Goal: Task Accomplishment & Management: Manage account settings

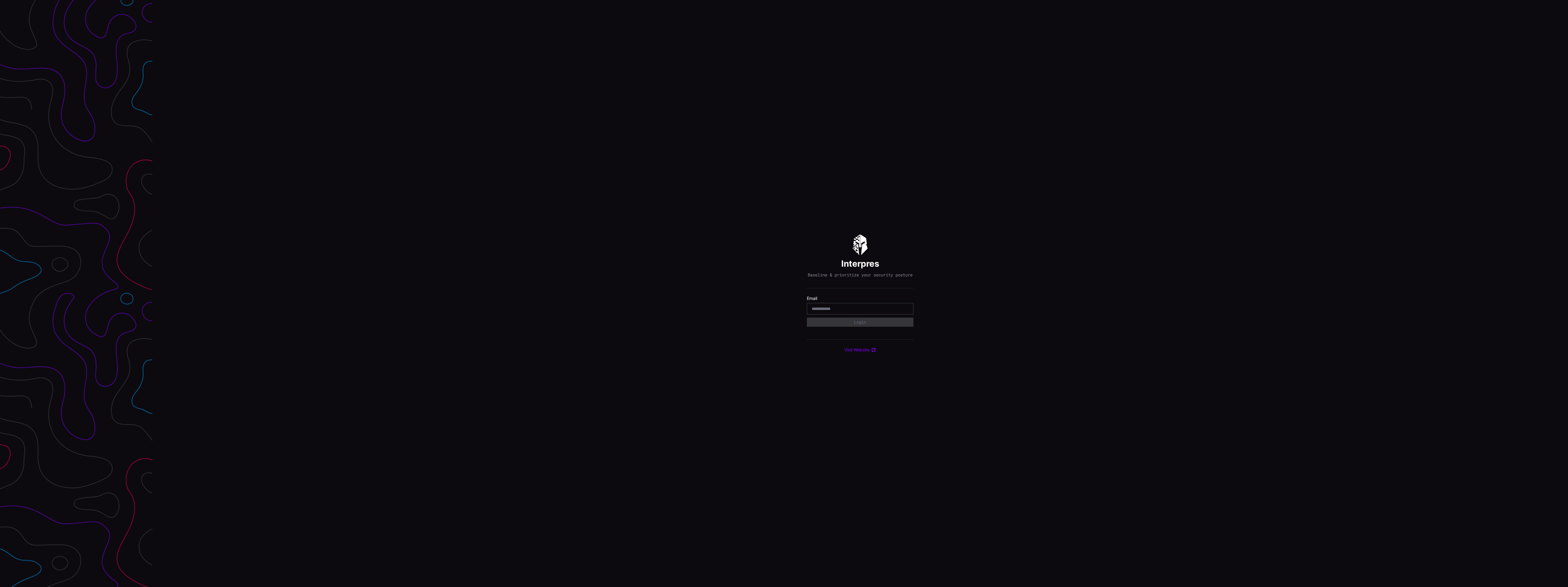
click at [874, 311] on input "email" at bounding box center [860, 309] width 97 height 6
type input "**********"
click at [876, 325] on button "Login" at bounding box center [860, 322] width 106 height 9
